Goal: Complete application form

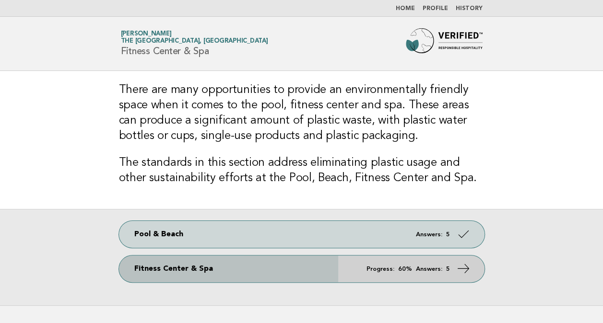
click at [414, 268] on span "Progress: 60% Answers: 5" at bounding box center [408, 269] width 83 height 6
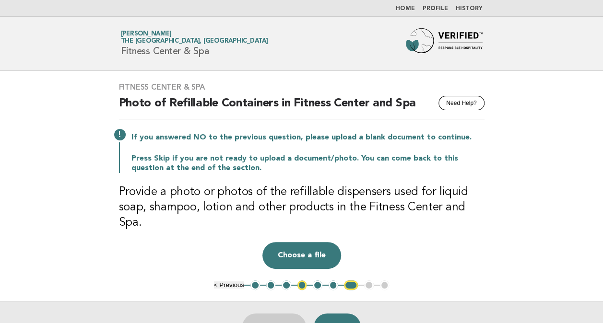
click at [229, 282] on button "< Previous" at bounding box center [229, 285] width 30 height 7
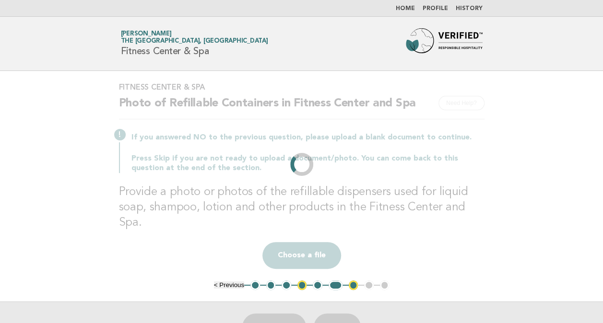
click at [229, 282] on li "< Previous" at bounding box center [229, 285] width 30 height 7
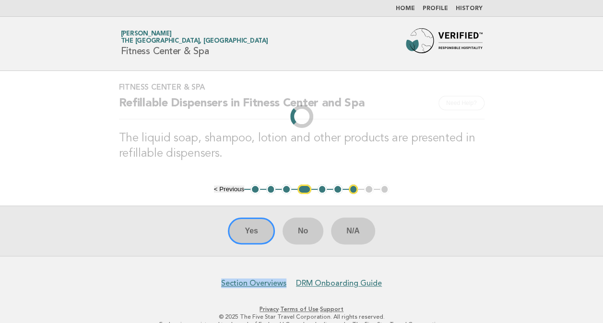
click at [229, 269] on nav "Section Overviews DRM Onboarding Guide" at bounding box center [301, 278] width 603 height 20
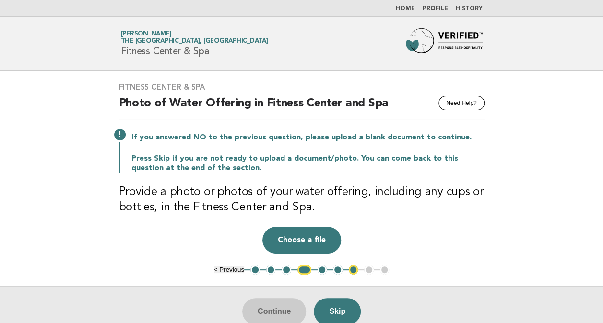
click at [229, 269] on button "< Previous" at bounding box center [229, 269] width 30 height 7
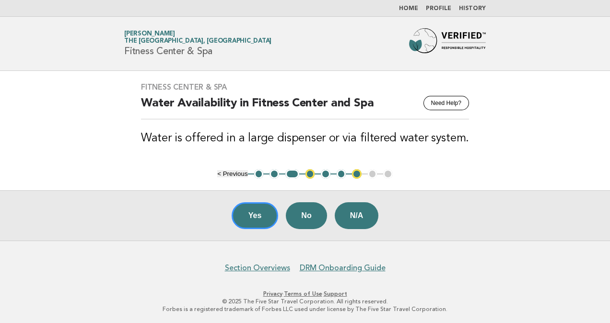
click at [514, 230] on div "Yes No N/A" at bounding box center [305, 216] width 610 height 50
click at [229, 171] on button "< Previous" at bounding box center [232, 173] width 30 height 7
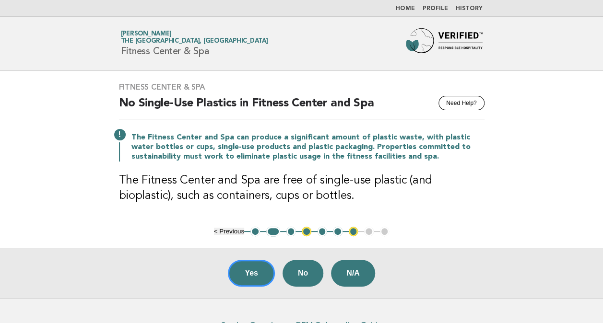
click at [238, 229] on button "< Previous" at bounding box center [229, 231] width 30 height 7
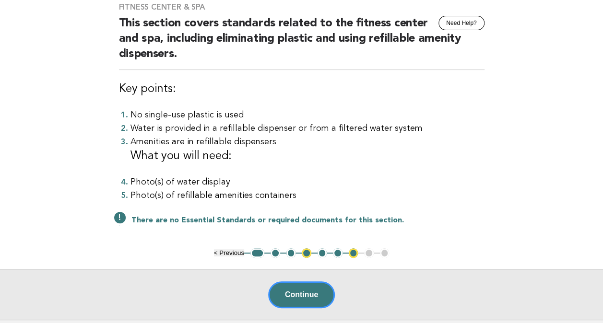
scroll to position [96, 0]
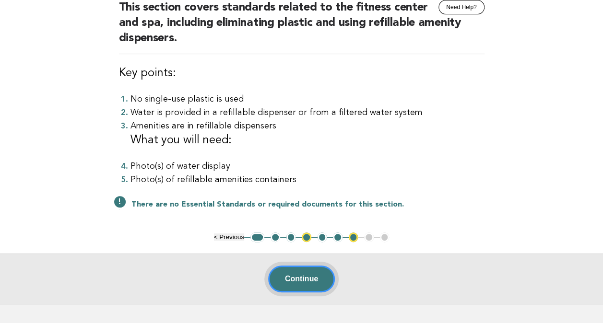
click at [316, 275] on button "Continue" at bounding box center [301, 279] width 67 height 27
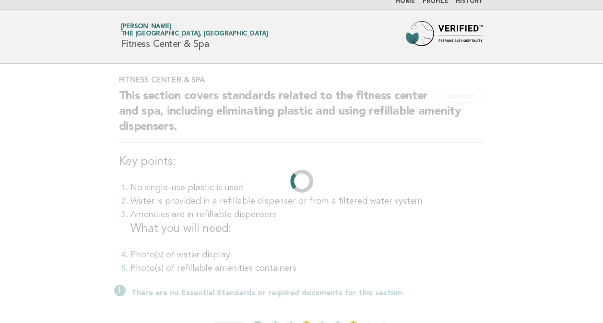
scroll to position [0, 0]
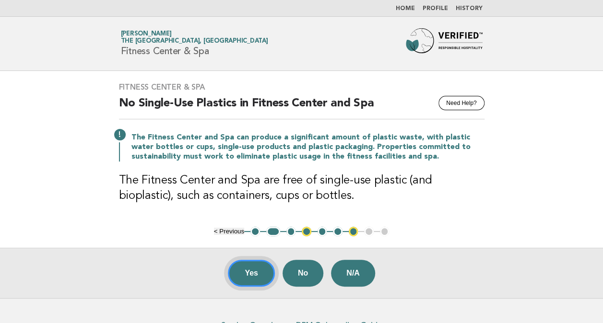
click at [250, 272] on button "Yes" at bounding box center [251, 273] width 47 height 27
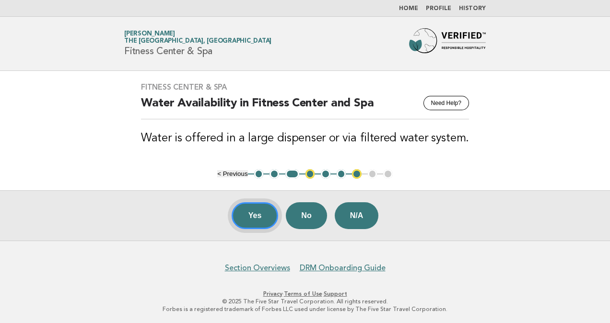
click at [259, 215] on button "Yes" at bounding box center [255, 216] width 47 height 27
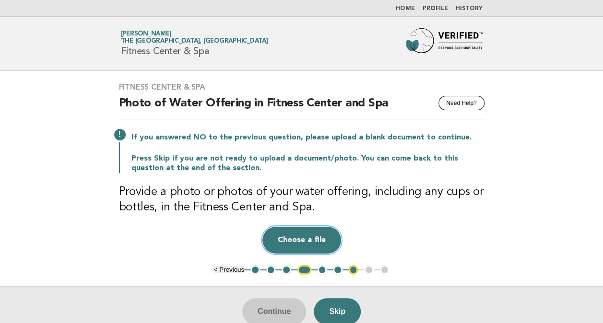
click at [313, 241] on button "Choose a file" at bounding box center [301, 240] width 79 height 27
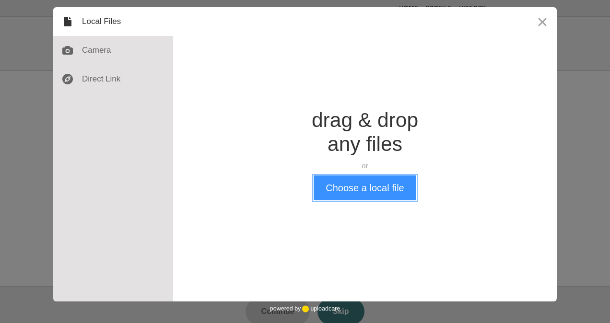
click at [338, 193] on button "Choose a local file" at bounding box center [365, 188] width 102 height 25
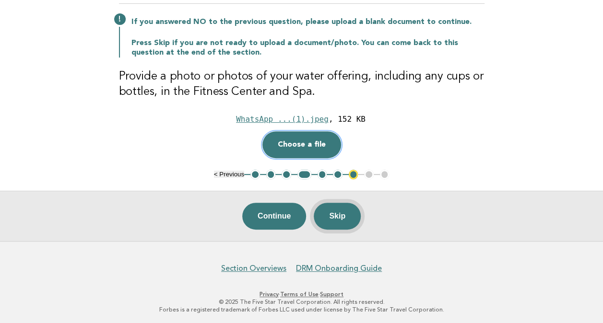
scroll to position [116, 0]
click at [269, 220] on button "Continue" at bounding box center [274, 216] width 64 height 27
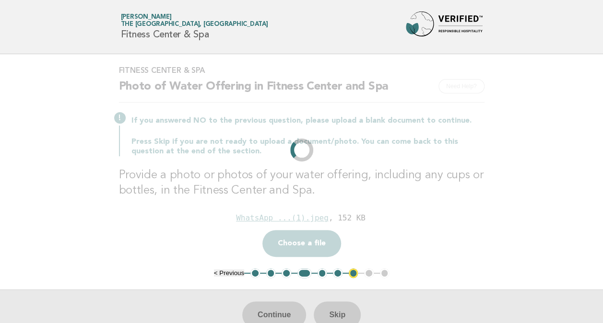
scroll to position [0, 0]
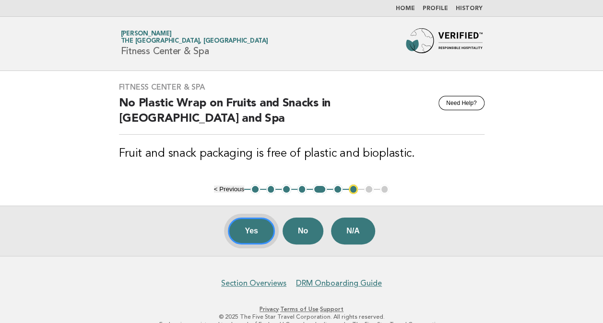
click at [255, 229] on button "Yes" at bounding box center [251, 231] width 47 height 27
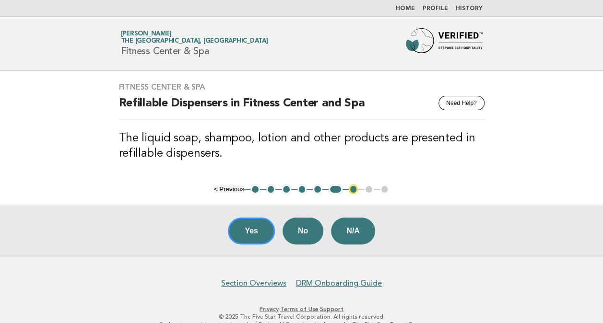
click at [255, 229] on button "Yes" at bounding box center [251, 231] width 47 height 27
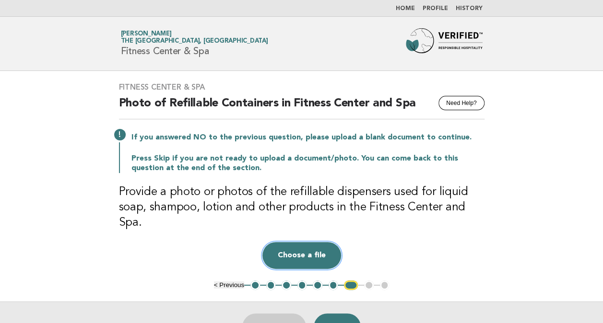
click at [318, 242] on button "Choose a file" at bounding box center [301, 255] width 79 height 27
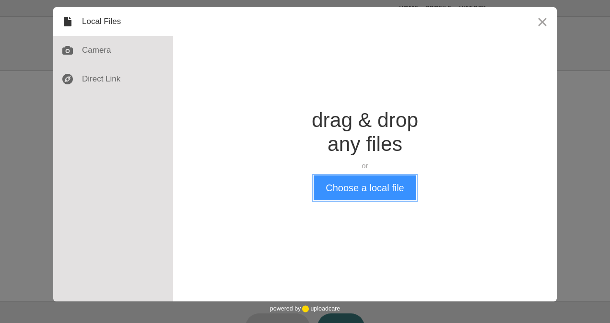
click at [346, 197] on button "Choose a local file" at bounding box center [365, 188] width 102 height 25
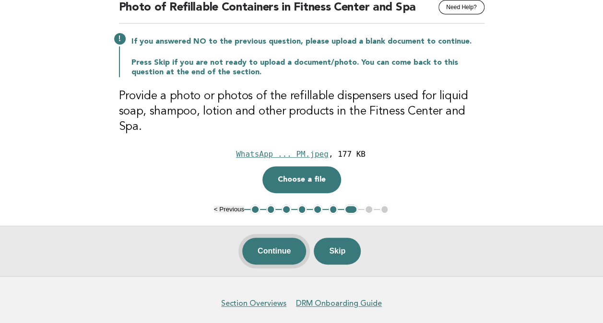
click at [272, 239] on button "Continue" at bounding box center [274, 251] width 64 height 27
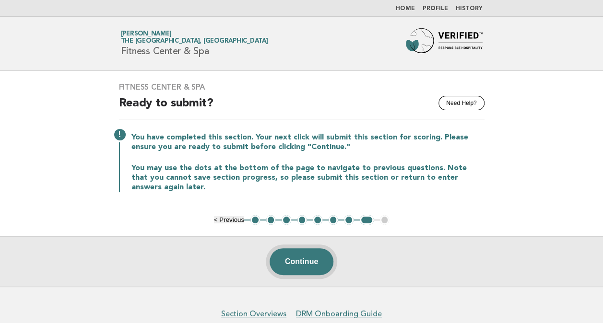
click at [308, 262] on button "Continue" at bounding box center [302, 262] width 64 height 27
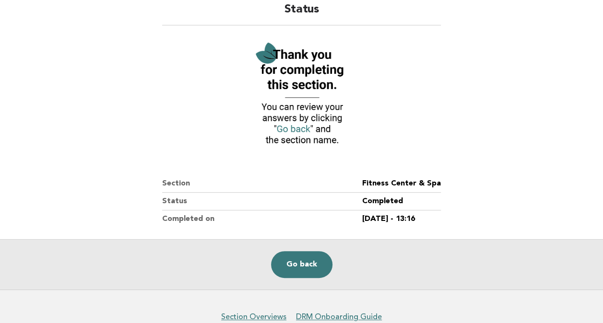
scroll to position [96, 0]
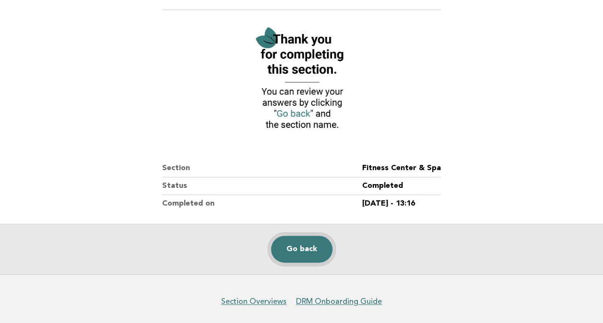
click at [322, 249] on link "Go back" at bounding box center [301, 249] width 61 height 27
